Goal: Task Accomplishment & Management: Manage account settings

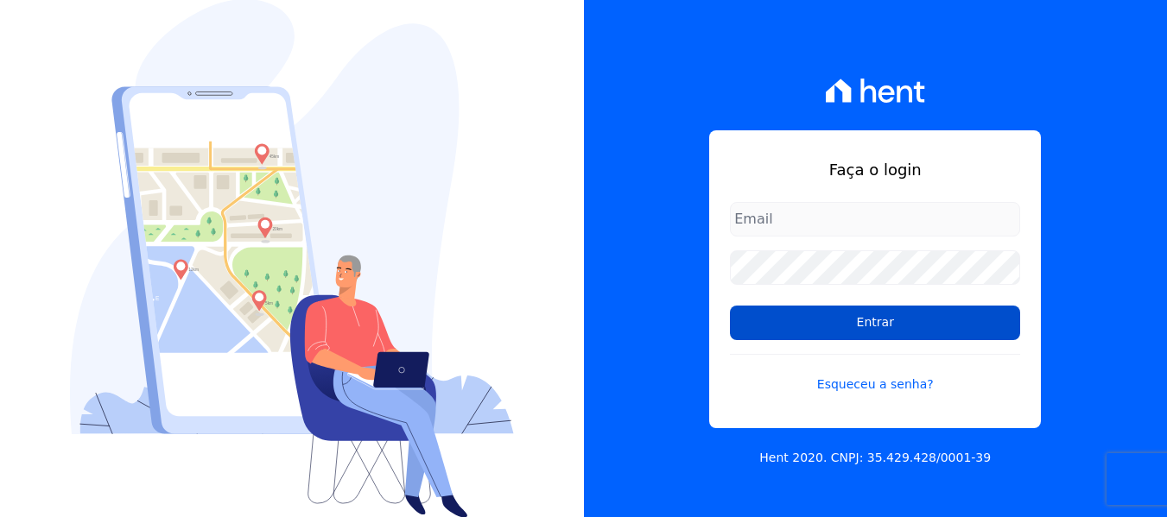
type input "[EMAIL_ADDRESS][DOMAIN_NAME]"
click at [839, 330] on input "Entrar" at bounding box center [875, 323] width 290 height 35
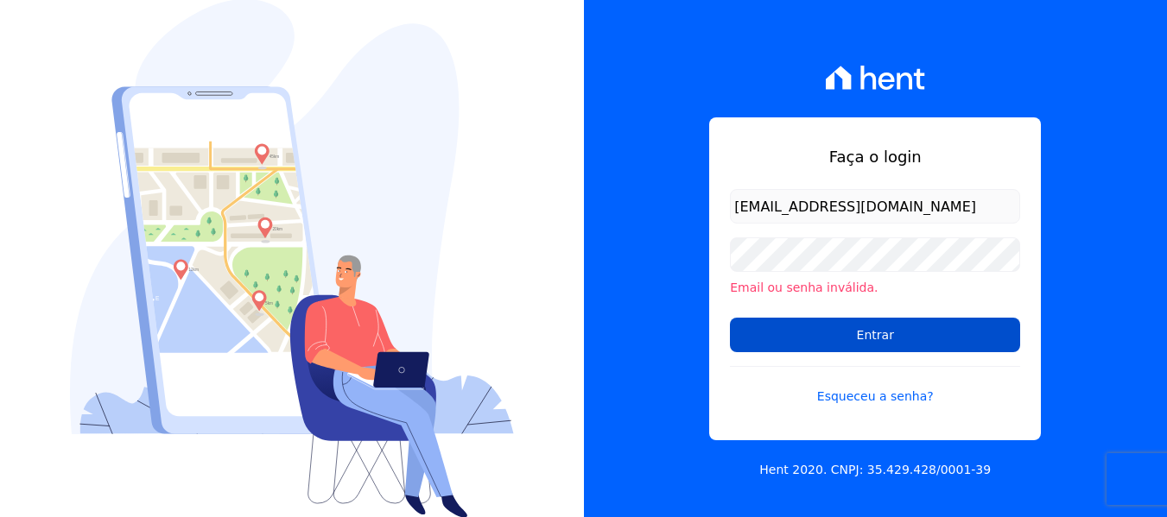
drag, startPoint x: 854, startPoint y: 322, endPoint x: 864, endPoint y: 330, distance: 12.3
click at [866, 327] on input "Entrar" at bounding box center [875, 335] width 290 height 35
drag, startPoint x: 770, startPoint y: 339, endPoint x: 805, endPoint y: 335, distance: 34.8
click at [776, 341] on input "Entrar" at bounding box center [875, 335] width 290 height 35
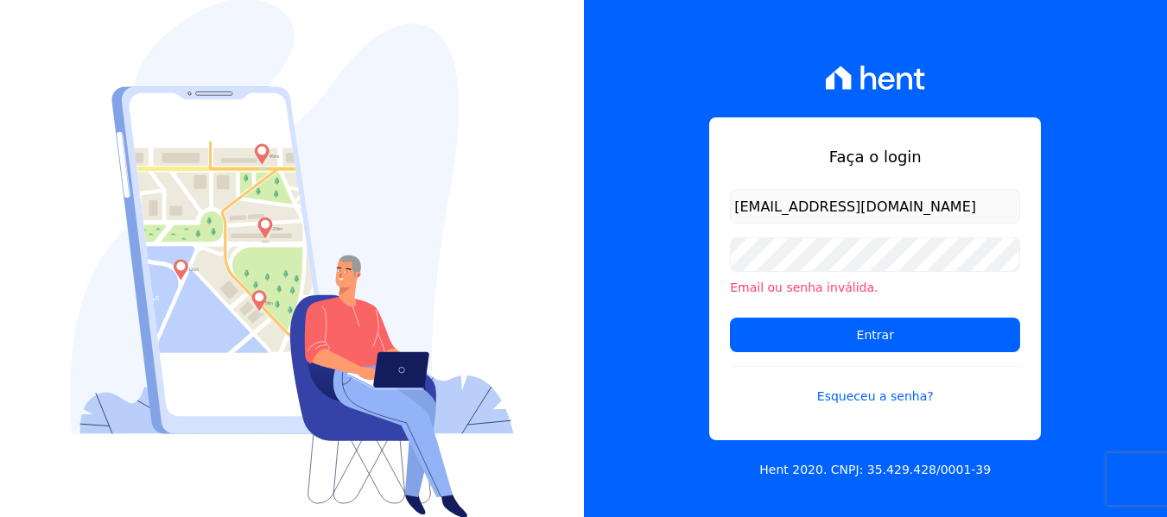
click at [706, 153] on div "Faça o login [EMAIL_ADDRESS][DOMAIN_NAME] Email ou senha inválida. Entrar Esque…" at bounding box center [876, 258] width 584 height 517
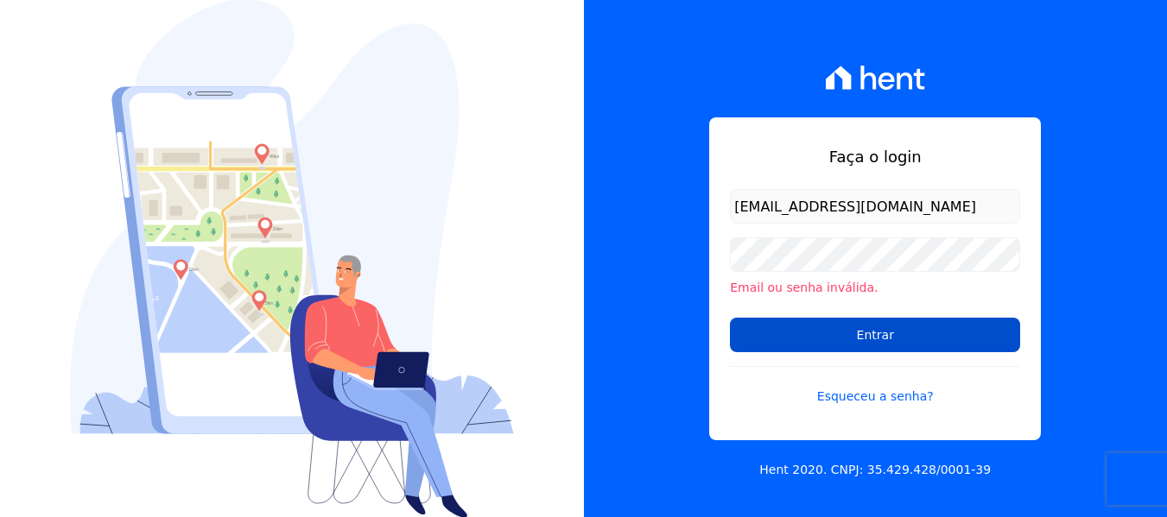
click at [780, 327] on input "Entrar" at bounding box center [875, 335] width 290 height 35
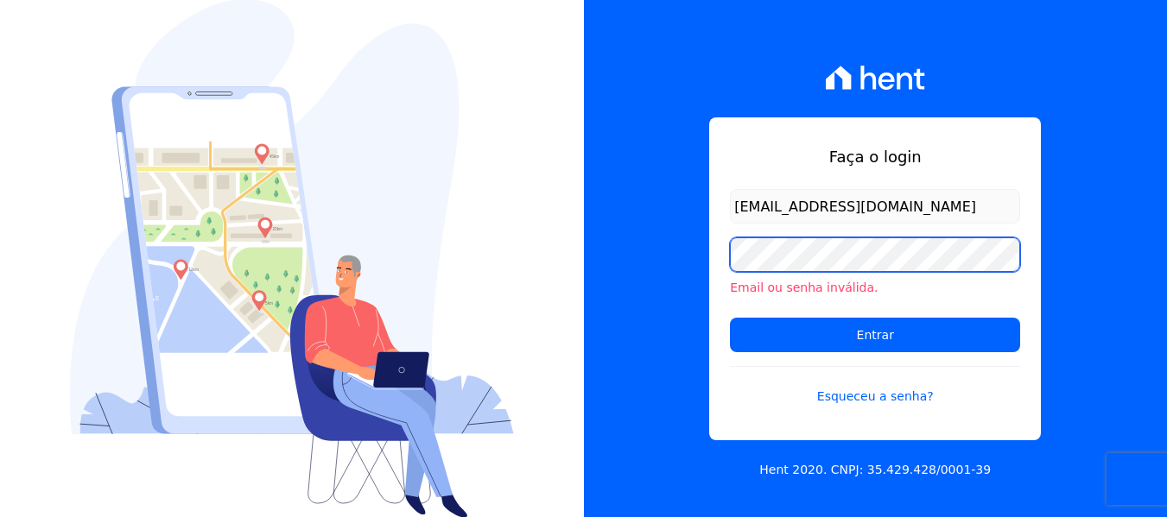
click at [723, 261] on div "Faça o login francianealvesb@outlook.com Email ou senha inválida. Entrar Esquec…" at bounding box center [875, 278] width 332 height 323
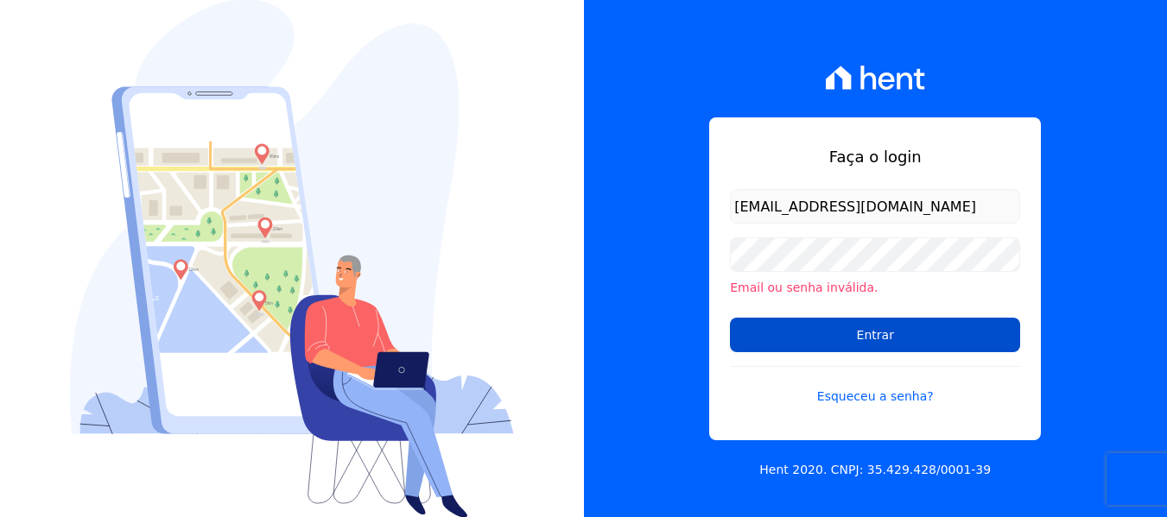
drag, startPoint x: 788, startPoint y: 330, endPoint x: 749, endPoint y: 323, distance: 39.5
click at [787, 330] on input "Entrar" at bounding box center [875, 335] width 290 height 35
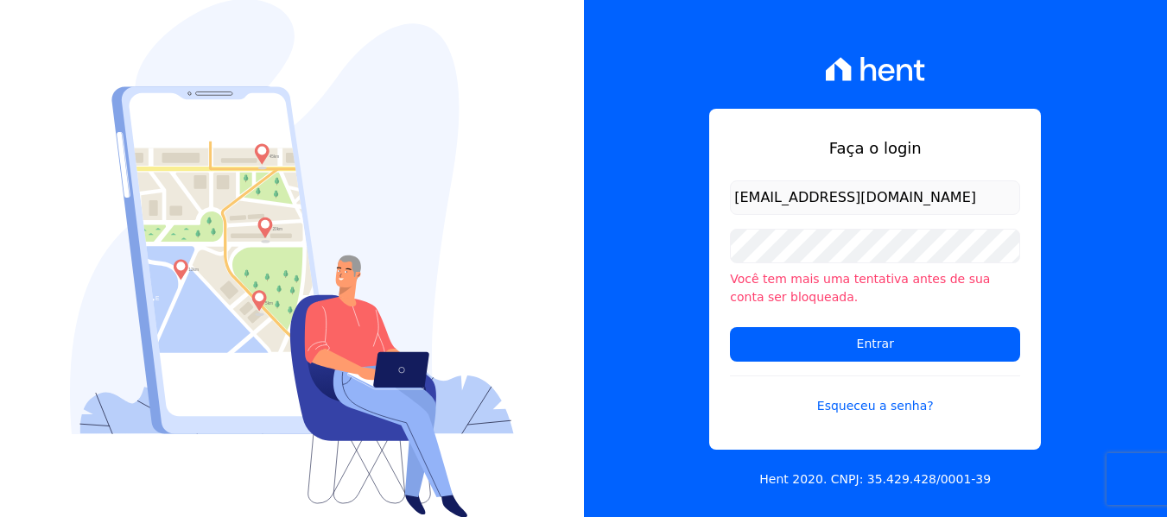
drag, startPoint x: 679, startPoint y: 112, endPoint x: 625, endPoint y: 108, distance: 53.7
click at [678, 112] on div "Faça o login [EMAIL_ADDRESS][DOMAIN_NAME] Você tem mais uma tentativa antes de …" at bounding box center [876, 258] width 584 height 517
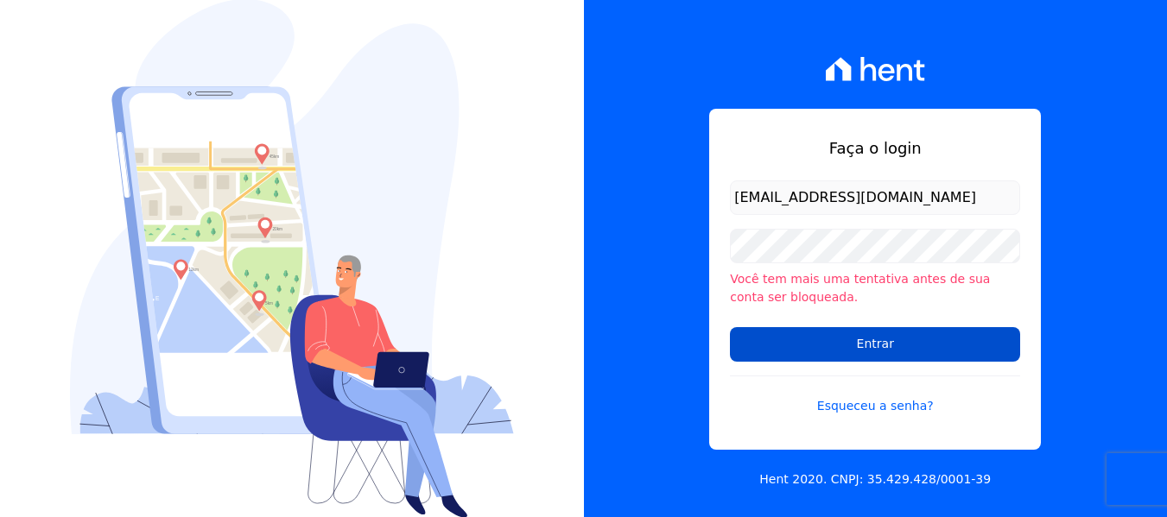
click at [875, 346] on input "Entrar" at bounding box center [875, 344] width 290 height 35
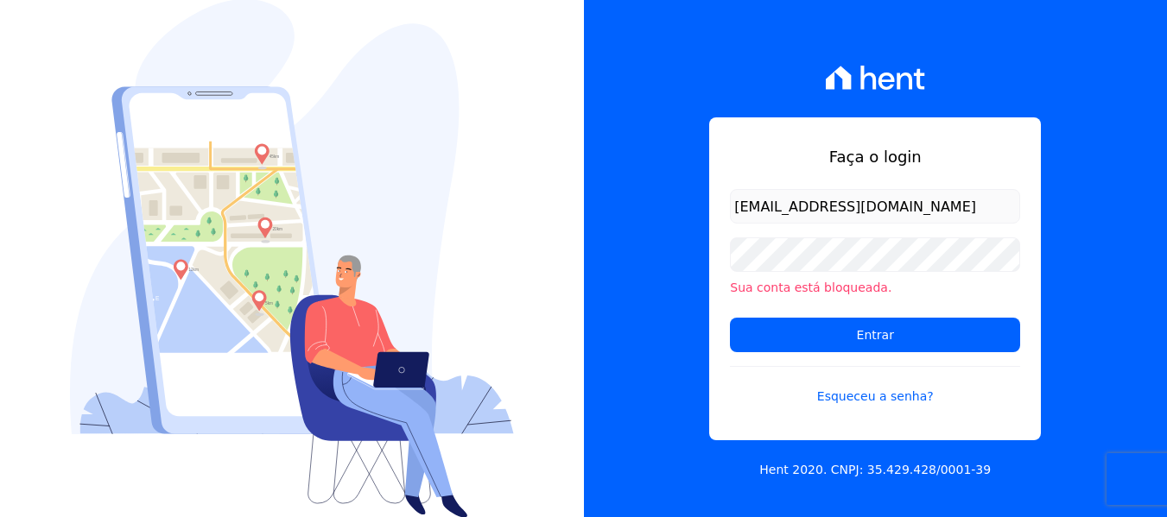
click at [725, 265] on div "Faça o login francianealvesb@outlook.com Sua conta está bloqueada. Entrar Esque…" at bounding box center [875, 278] width 332 height 323
drag, startPoint x: 882, startPoint y: 398, endPoint x: 845, endPoint y: 396, distance: 37.2
click at [882, 398] on link "Esqueceu a senha?" at bounding box center [875, 386] width 290 height 40
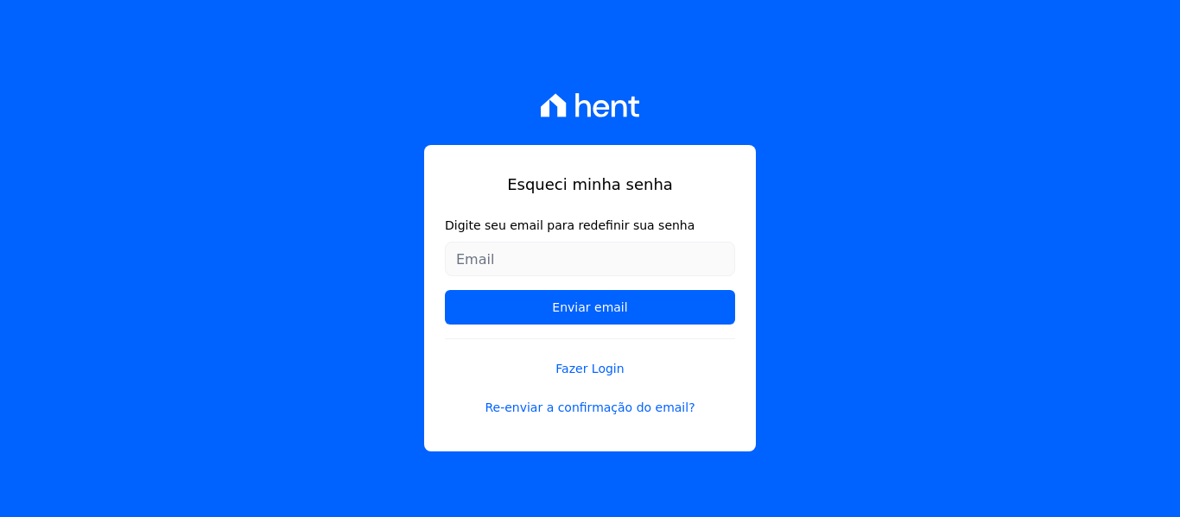
type input "[EMAIL_ADDRESS][DOMAIN_NAME]"
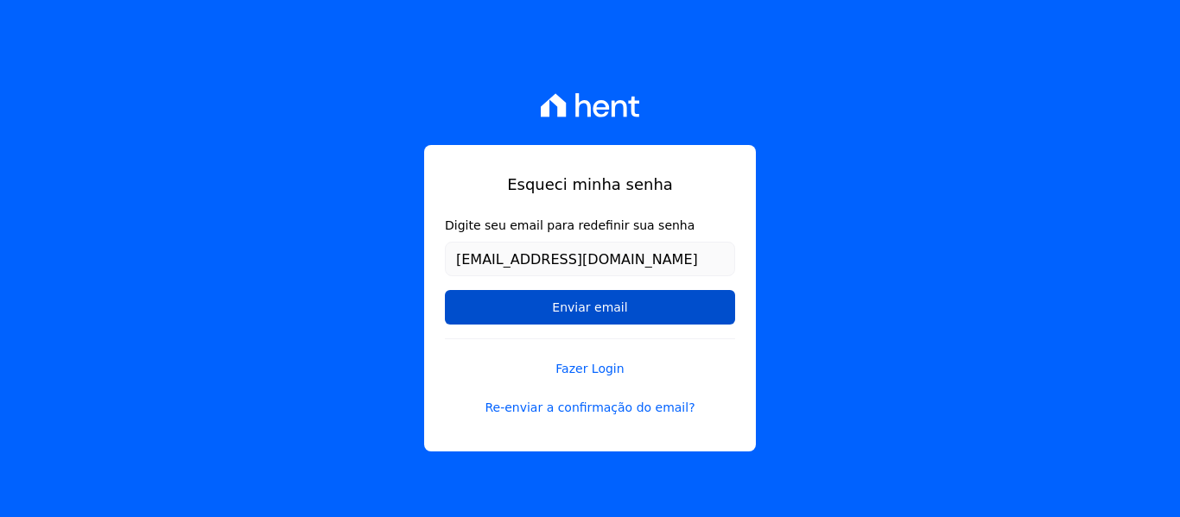
click at [598, 304] on input "Enviar email" at bounding box center [590, 307] width 290 height 35
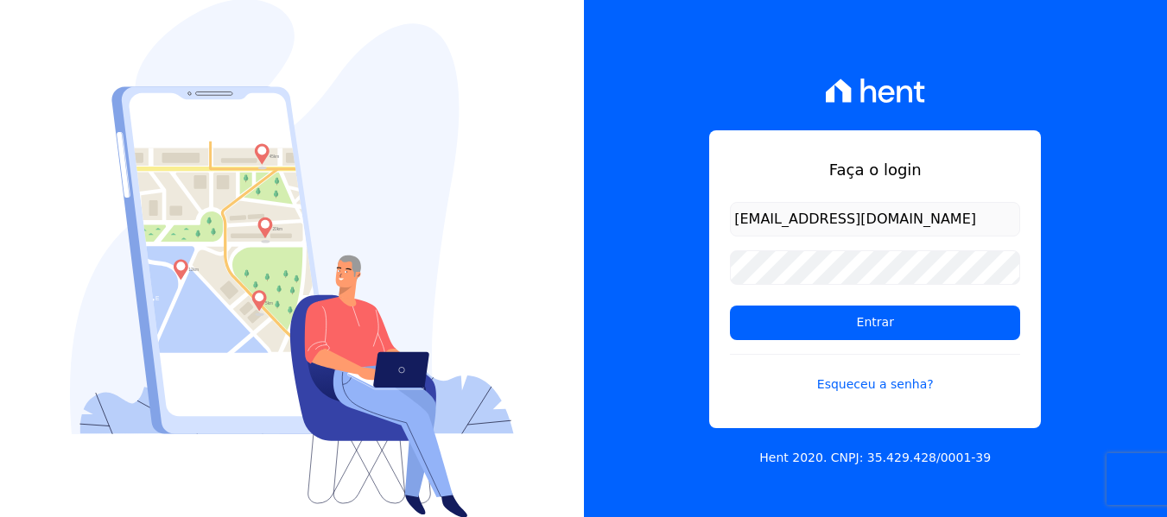
drag, startPoint x: 851, startPoint y: 214, endPoint x: 676, endPoint y: 219, distance: 174.5
click at [678, 219] on div "Faça o login francianealvesb@outlook.com Entrar Esqueceu a senha? Hent 2020. CN…" at bounding box center [876, 258] width 584 height 517
type input "m"
click at [812, 218] on input "m" at bounding box center [875, 219] width 290 height 35
type input "yrisisabele@hotmail.com"
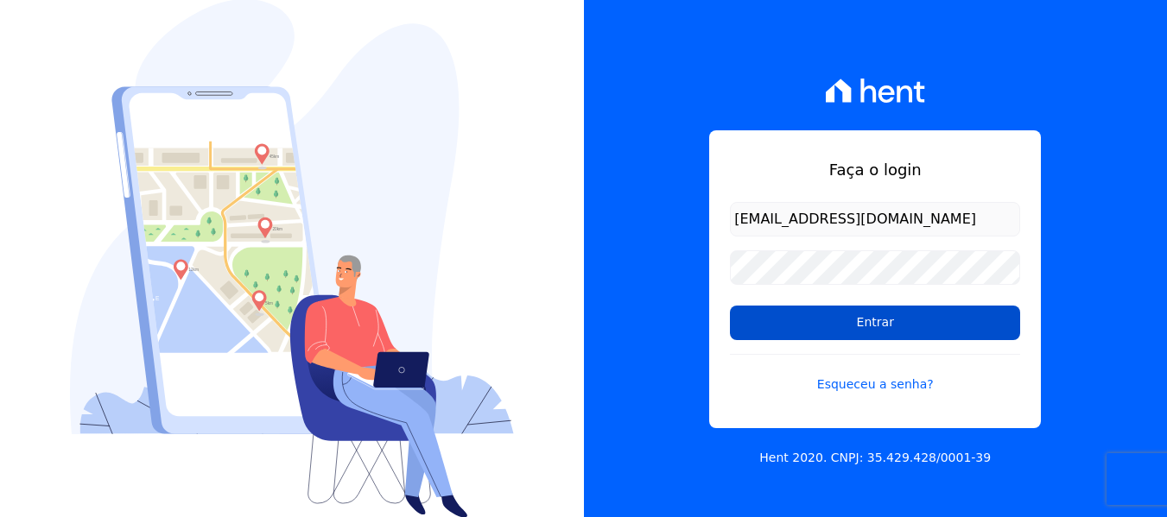
click at [806, 325] on input "Entrar" at bounding box center [875, 323] width 290 height 35
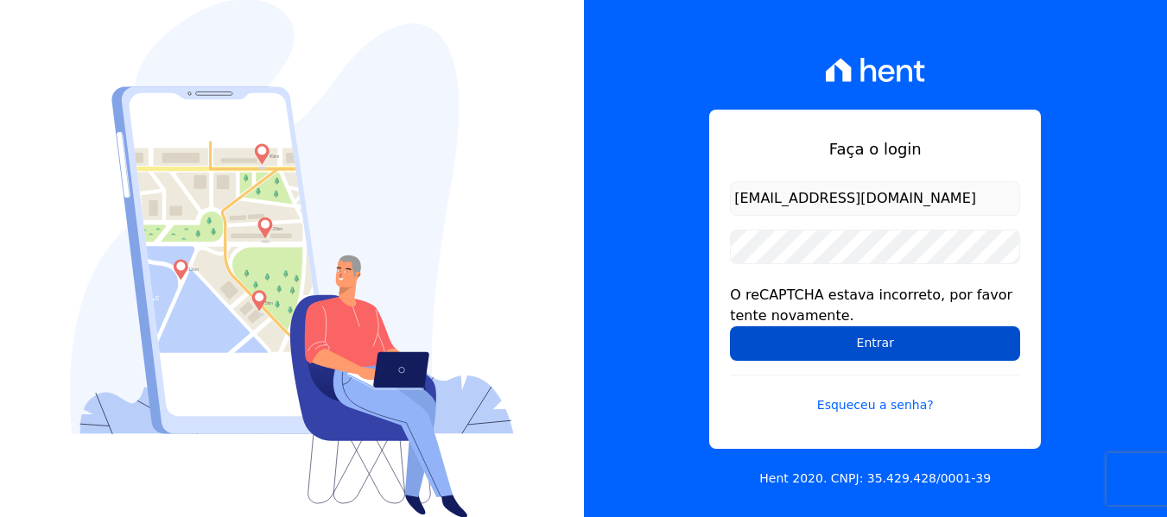
click at [896, 349] on input "Entrar" at bounding box center [875, 343] width 290 height 35
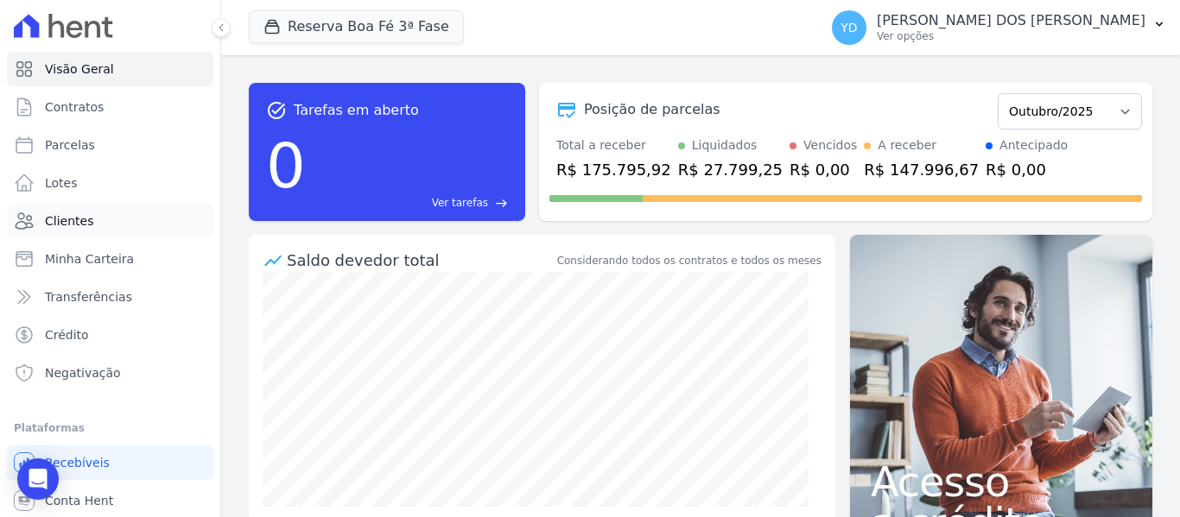
click at [99, 227] on link "Clientes" at bounding box center [110, 221] width 206 height 35
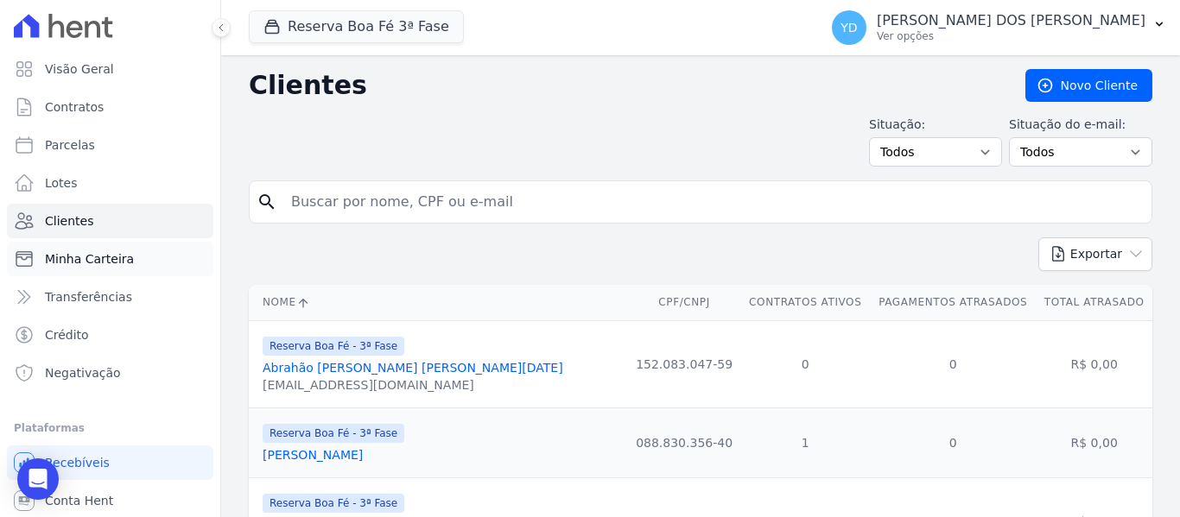
click at [108, 267] on span "Minha Carteira" at bounding box center [89, 258] width 89 height 17
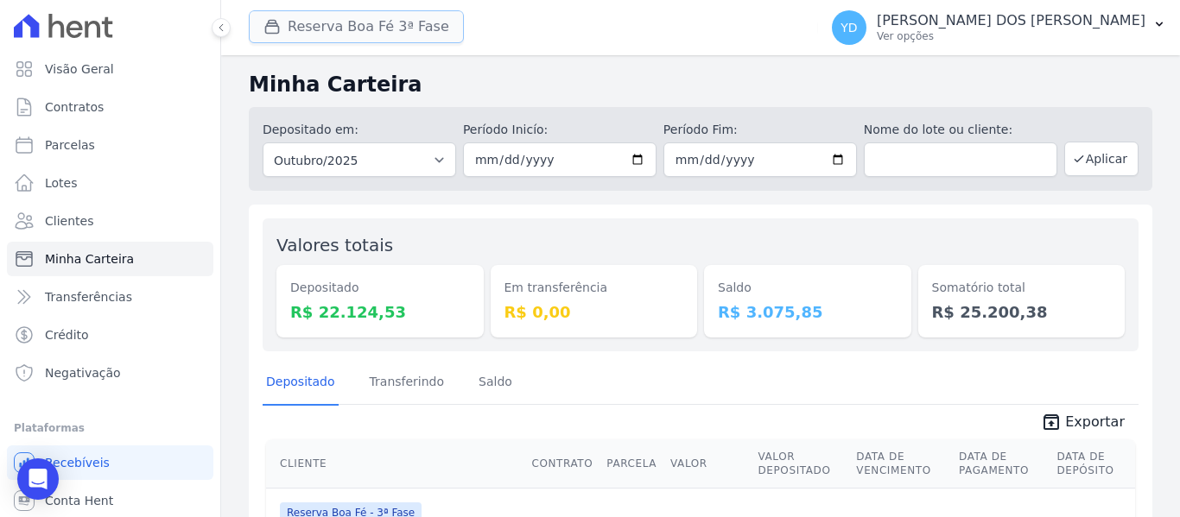
click at [390, 36] on button "Reserva Boa Fé 3ª Fase" at bounding box center [356, 26] width 215 height 33
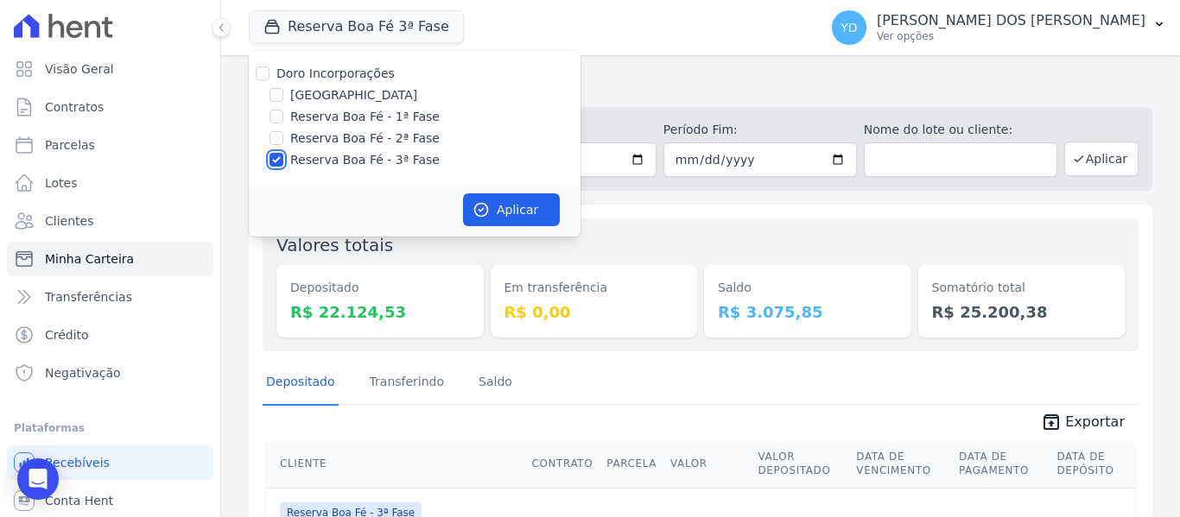
click at [277, 156] on input "Reserva Boa Fé - 3ª Fase" at bounding box center [276, 160] width 14 height 14
click at [278, 156] on input "Reserva Boa Fé - 3ª Fase" at bounding box center [276, 160] width 14 height 14
checkbox input "true"
click at [520, 211] on button "Aplicar" at bounding box center [511, 209] width 97 height 33
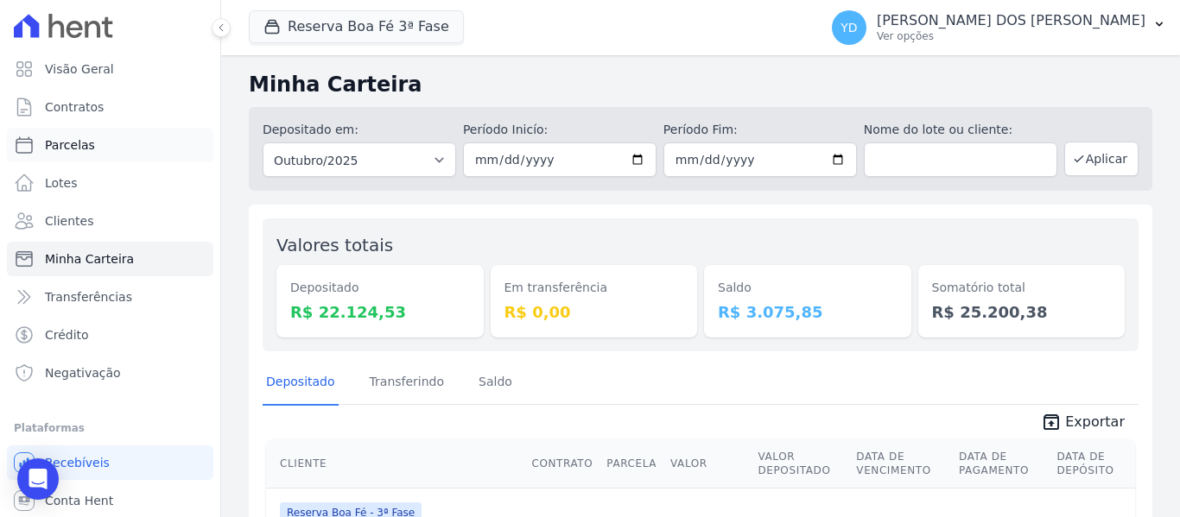
click at [117, 149] on link "Parcelas" at bounding box center [110, 145] width 206 height 35
select select
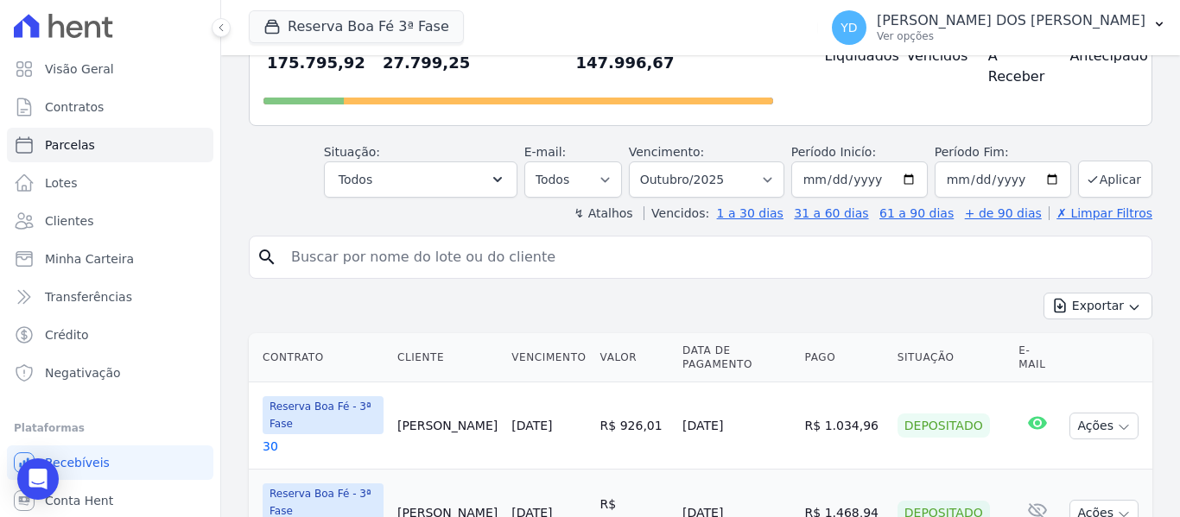
scroll to position [86, 0]
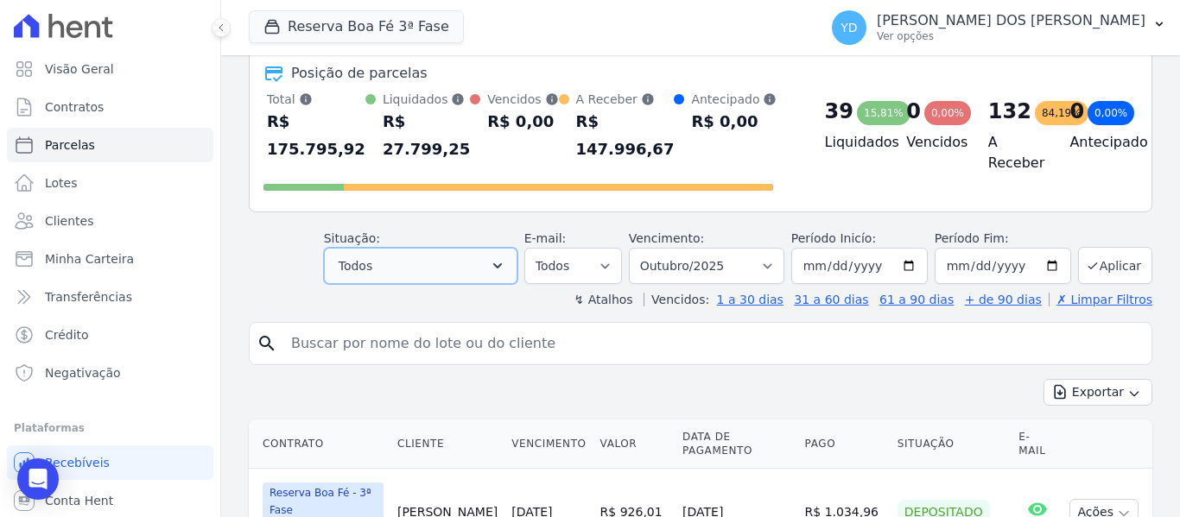
click at [484, 263] on button "Todos" at bounding box center [420, 266] width 193 height 36
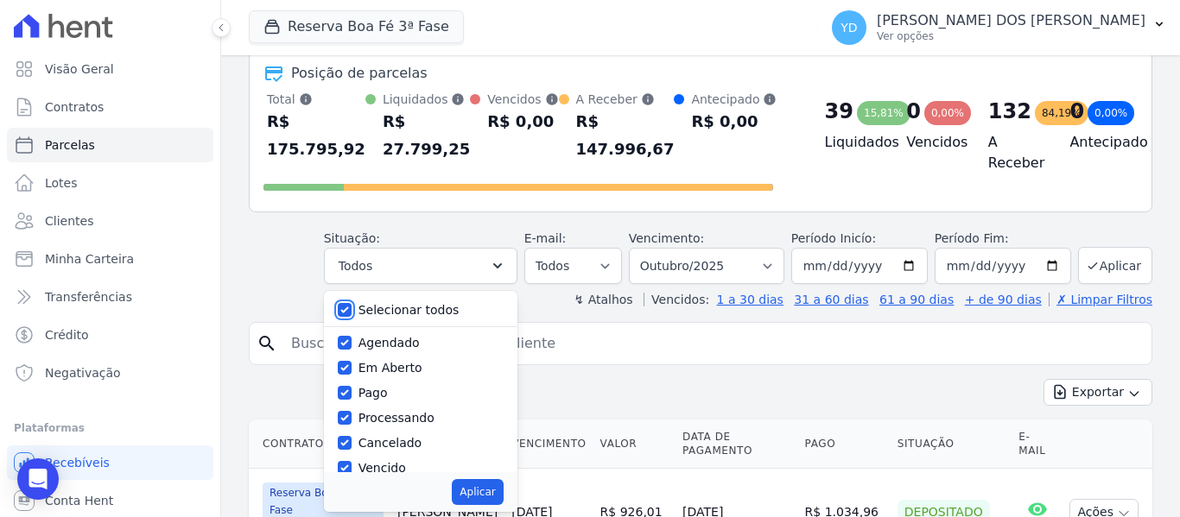
click at [351, 307] on input "Selecionar todos" at bounding box center [345, 310] width 14 height 14
checkbox input "false"
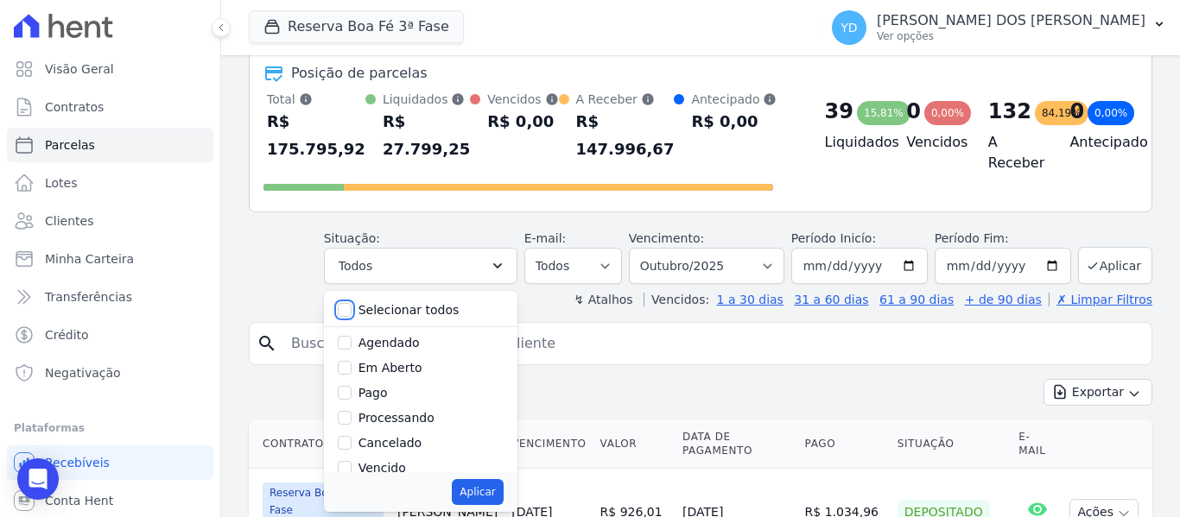
checkbox input "false"
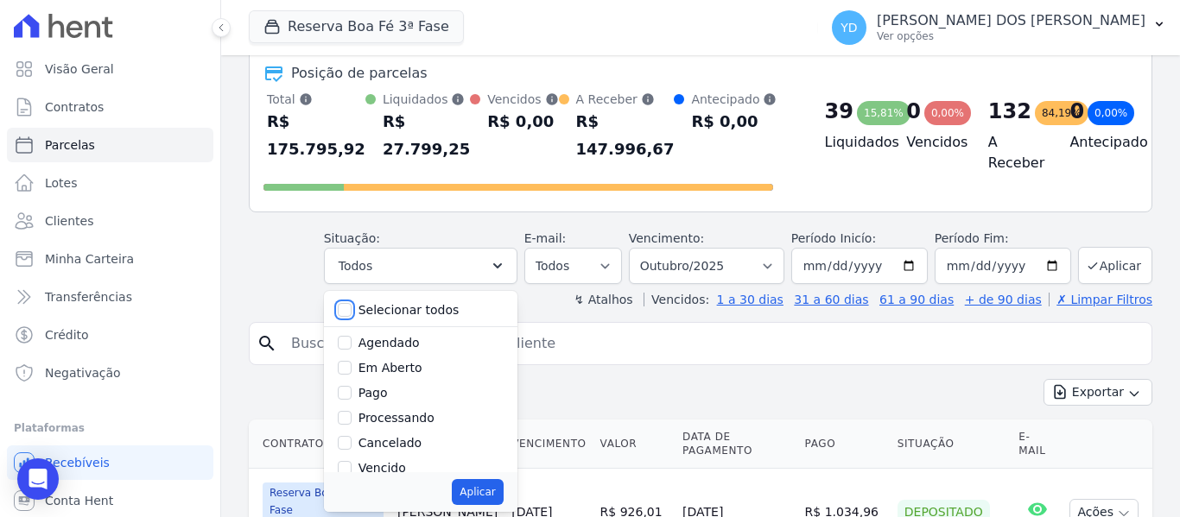
checkbox input "false"
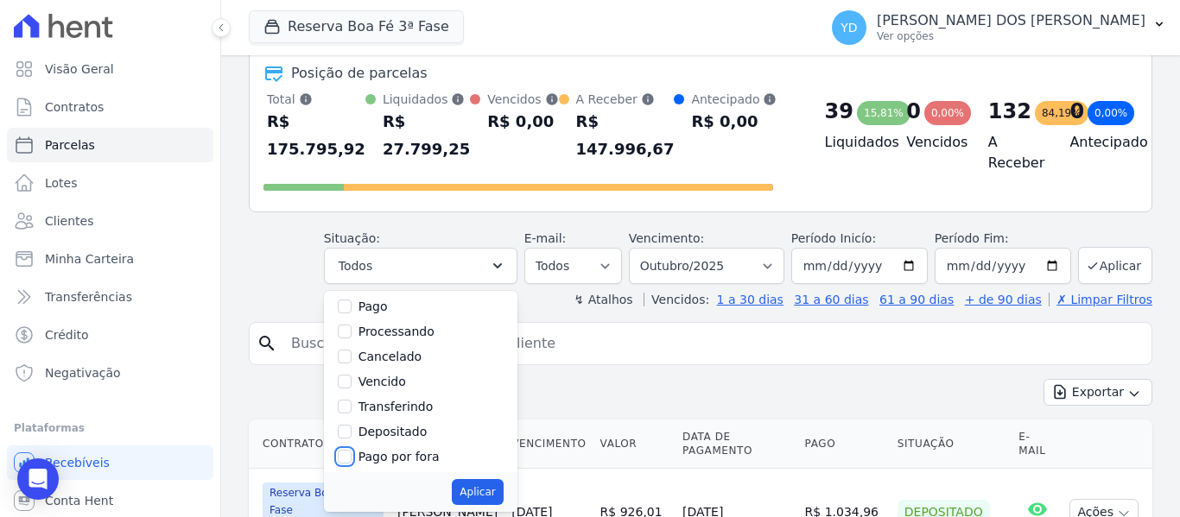
click at [351, 458] on input "Pago por fora" at bounding box center [345, 457] width 14 height 14
checkbox input "true"
click at [503, 490] on button "Aplicar" at bounding box center [477, 492] width 51 height 26
select select "paid_externally"
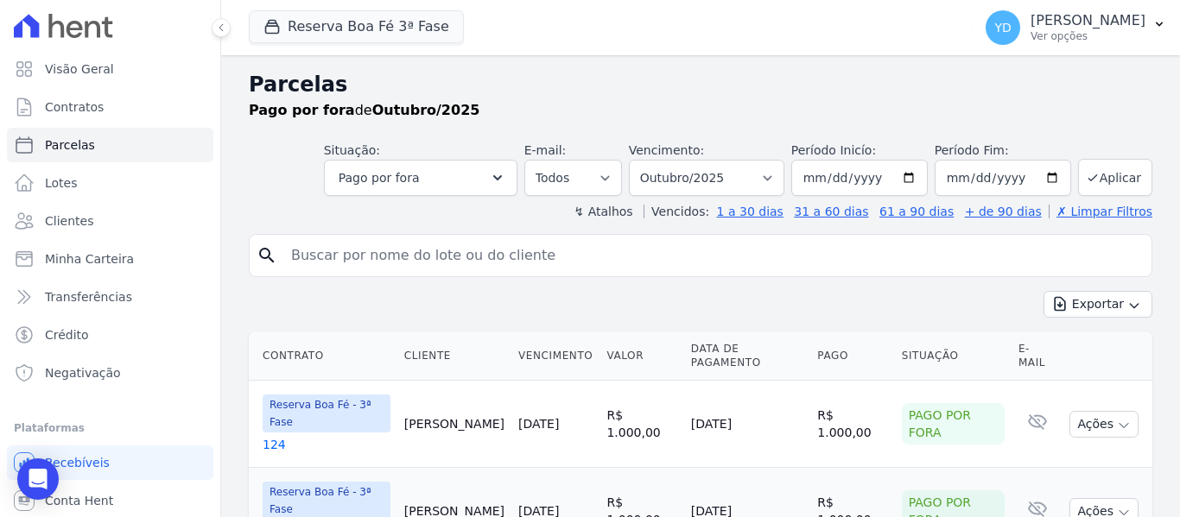
select select
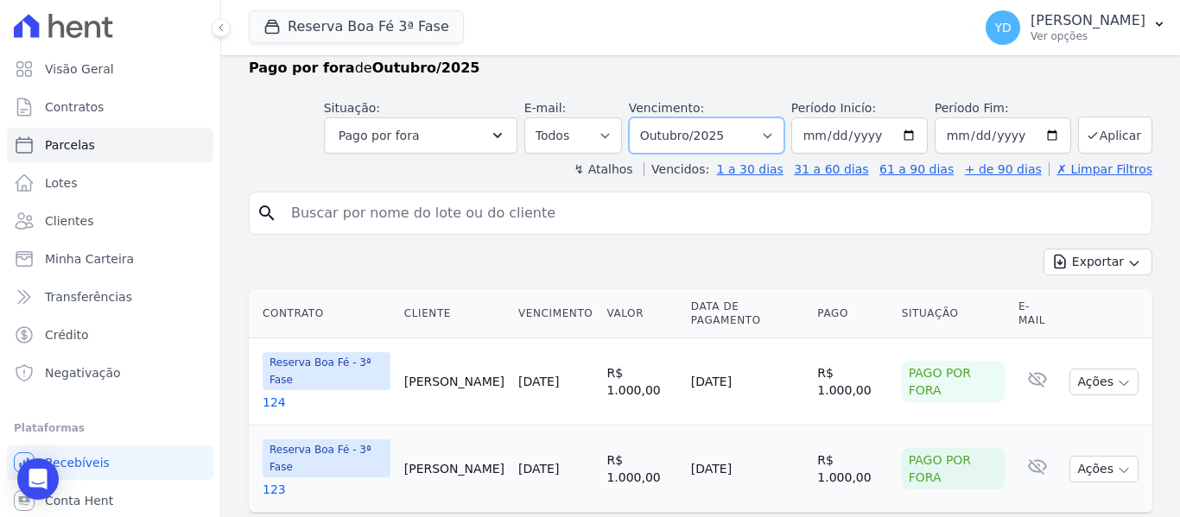
drag, startPoint x: 740, startPoint y: 132, endPoint x: 732, endPoint y: 152, distance: 21.3
click at [740, 132] on select "Filtrar por período ──────── Todos os meses Abril/2024 Maio/2024 Junho/2024 Jul…" at bounding box center [706, 135] width 155 height 36
select select "08/2025"
click at [640, 117] on select "Filtrar por período ──────── Todos os meses Abril/2024 Maio/2024 Junho/2024 Jul…" at bounding box center [706, 135] width 155 height 36
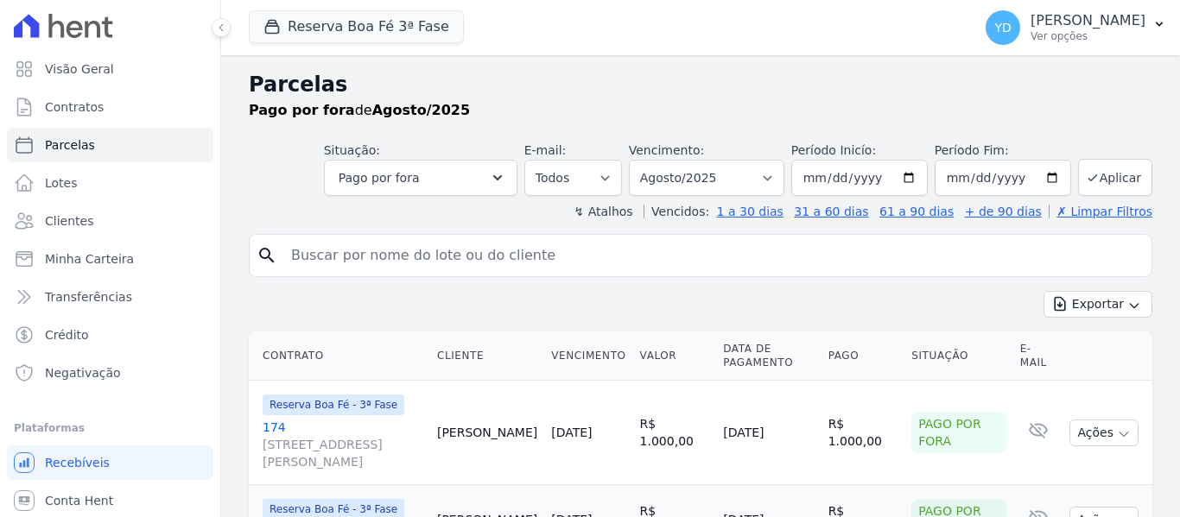
select select
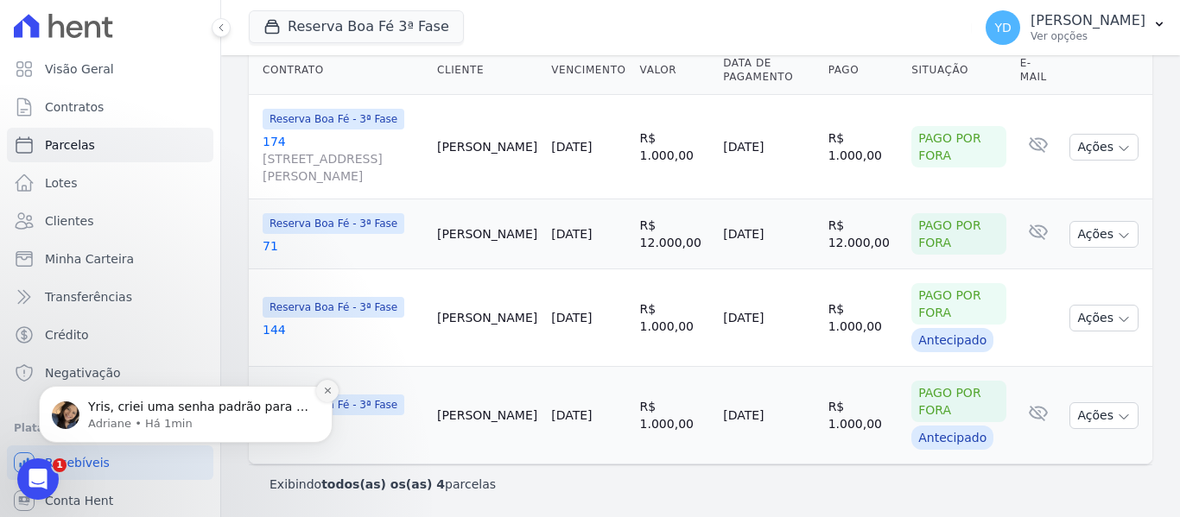
click at [327, 392] on icon "Dismiss notification" at bounding box center [327, 390] width 9 height 9
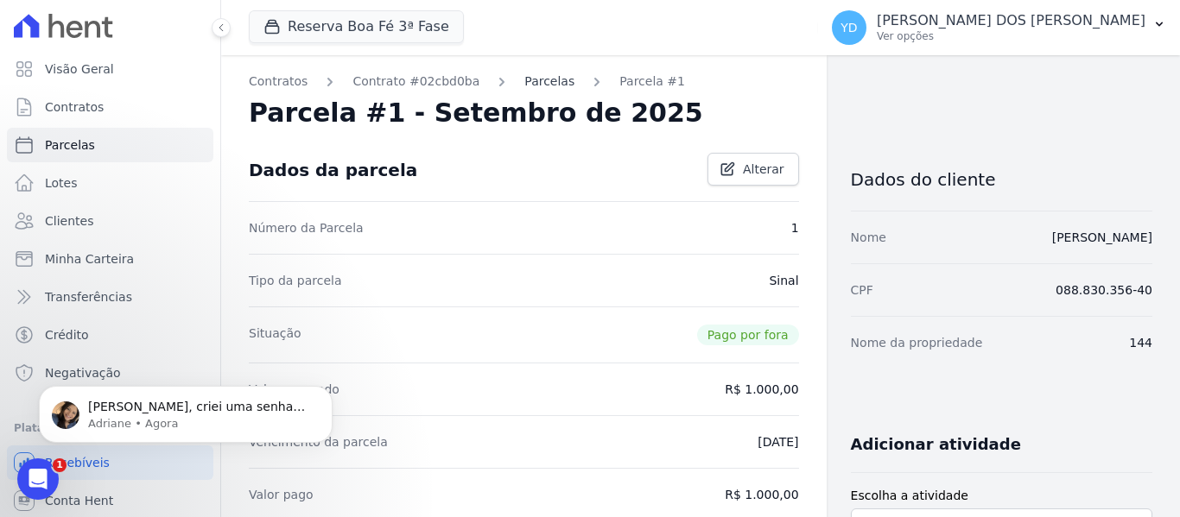
click at [537, 80] on link "Parcelas" at bounding box center [549, 82] width 50 height 18
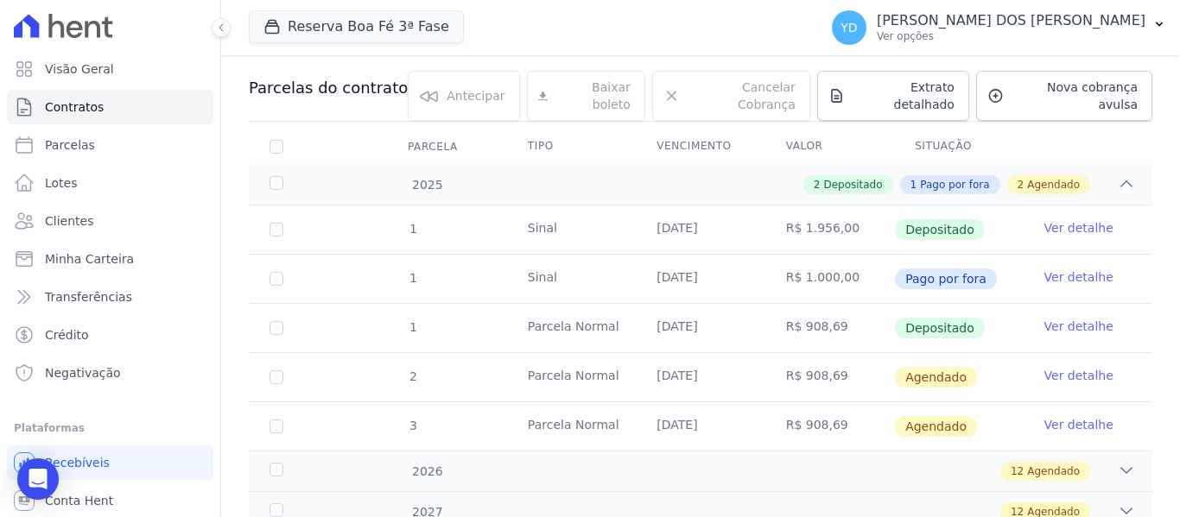
scroll to position [86, 0]
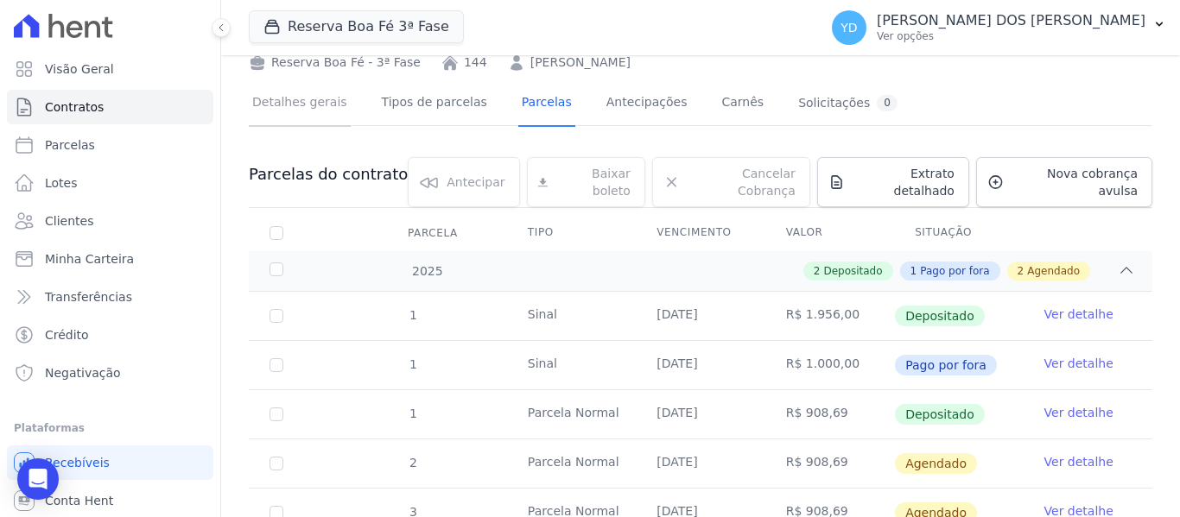
click at [301, 98] on link "Detalhes gerais" at bounding box center [300, 104] width 102 height 46
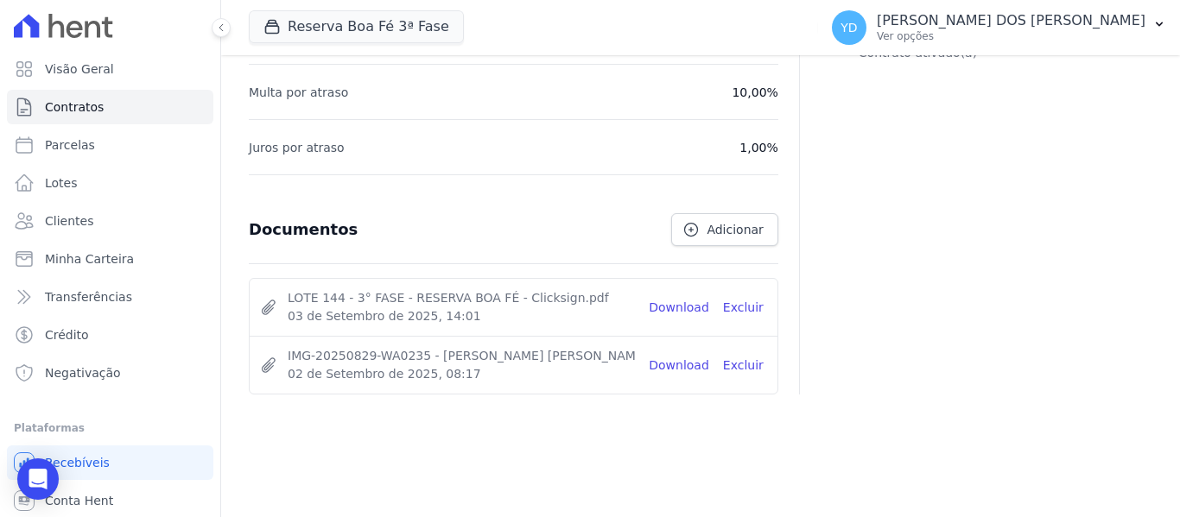
scroll to position [814, 0]
click at [689, 362] on link "Download" at bounding box center [679, 364] width 60 height 18
drag, startPoint x: 927, startPoint y: 225, endPoint x: 903, endPoint y: 204, distance: 31.8
